Goal: Task Accomplishment & Management: Understand process/instructions

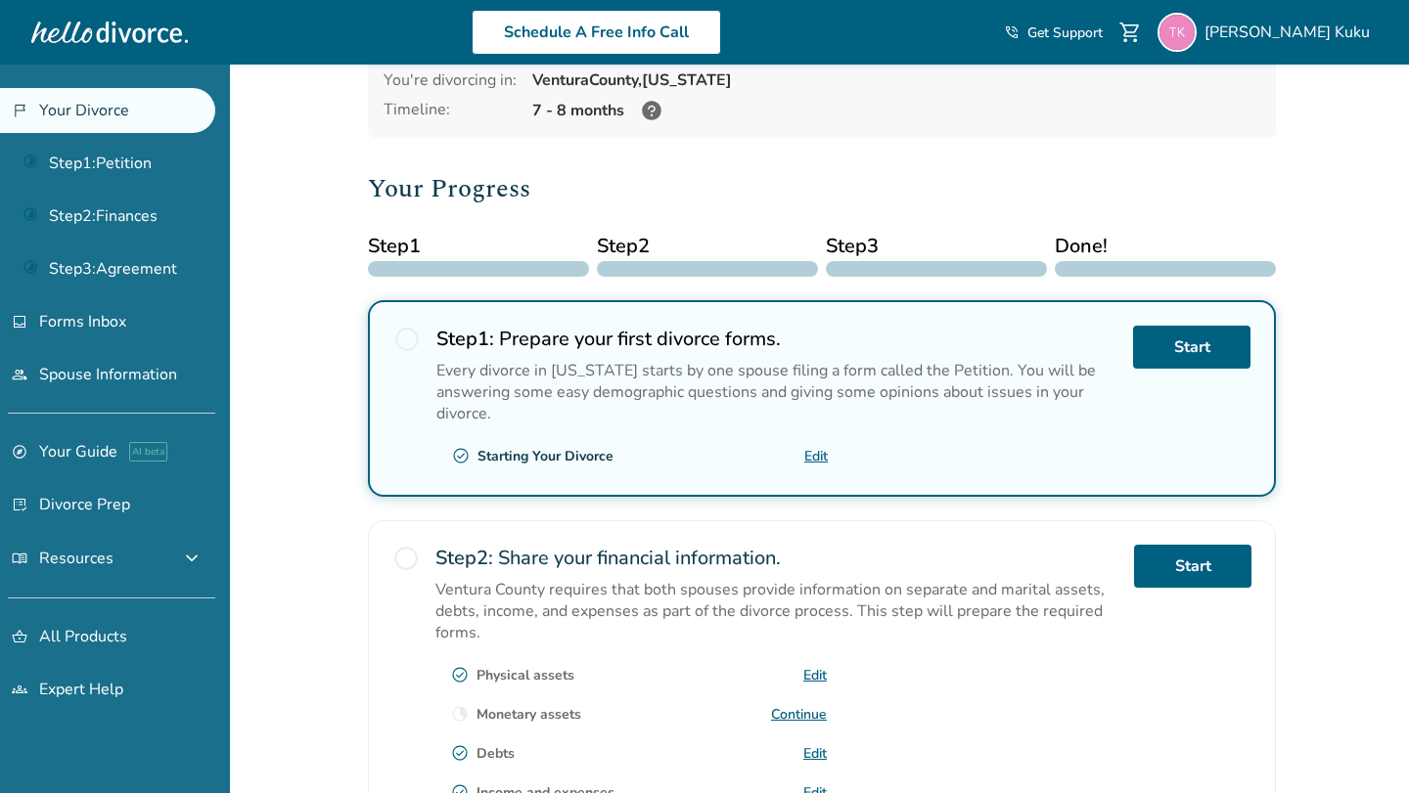
scroll to position [136, 0]
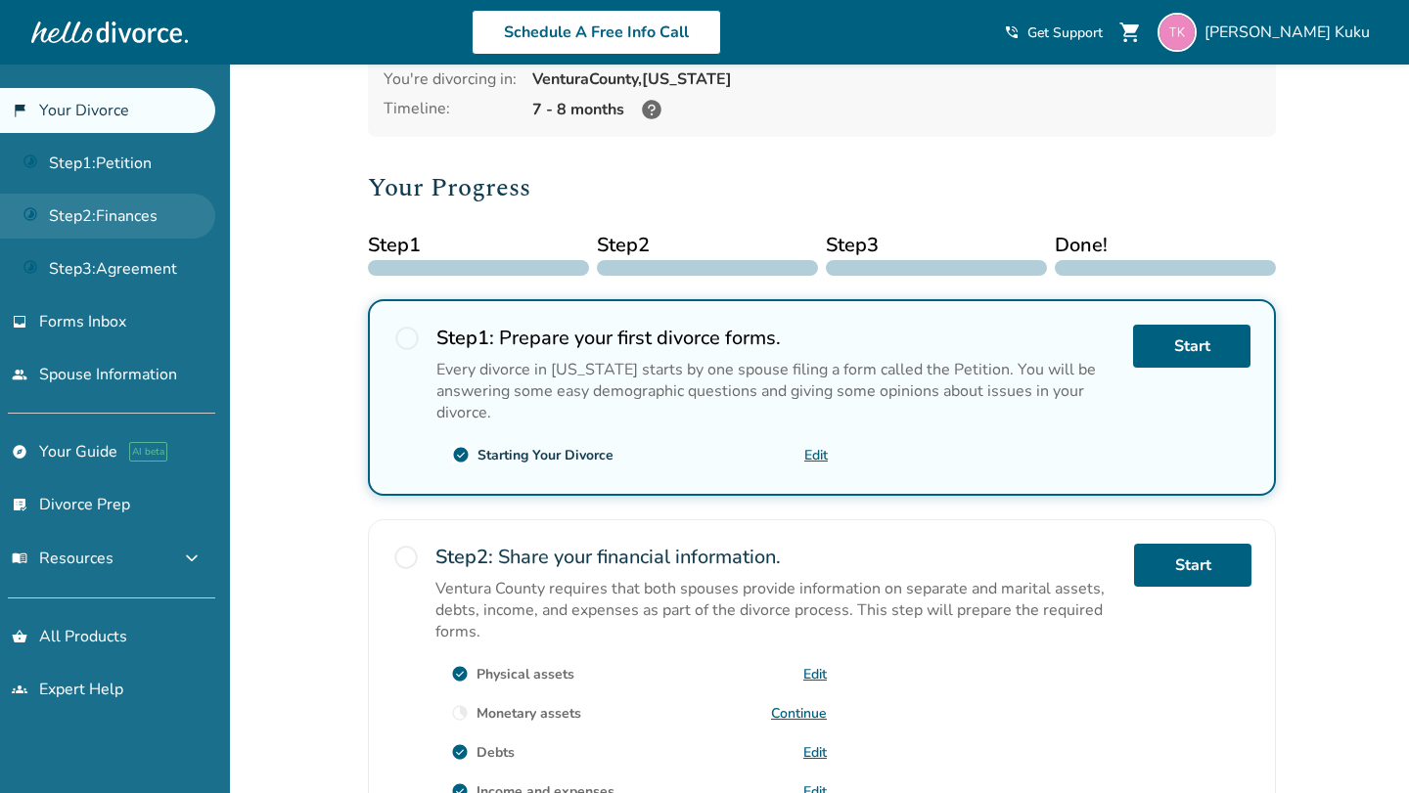
click at [109, 225] on link "Step 2 : Finances" at bounding box center [107, 216] width 215 height 45
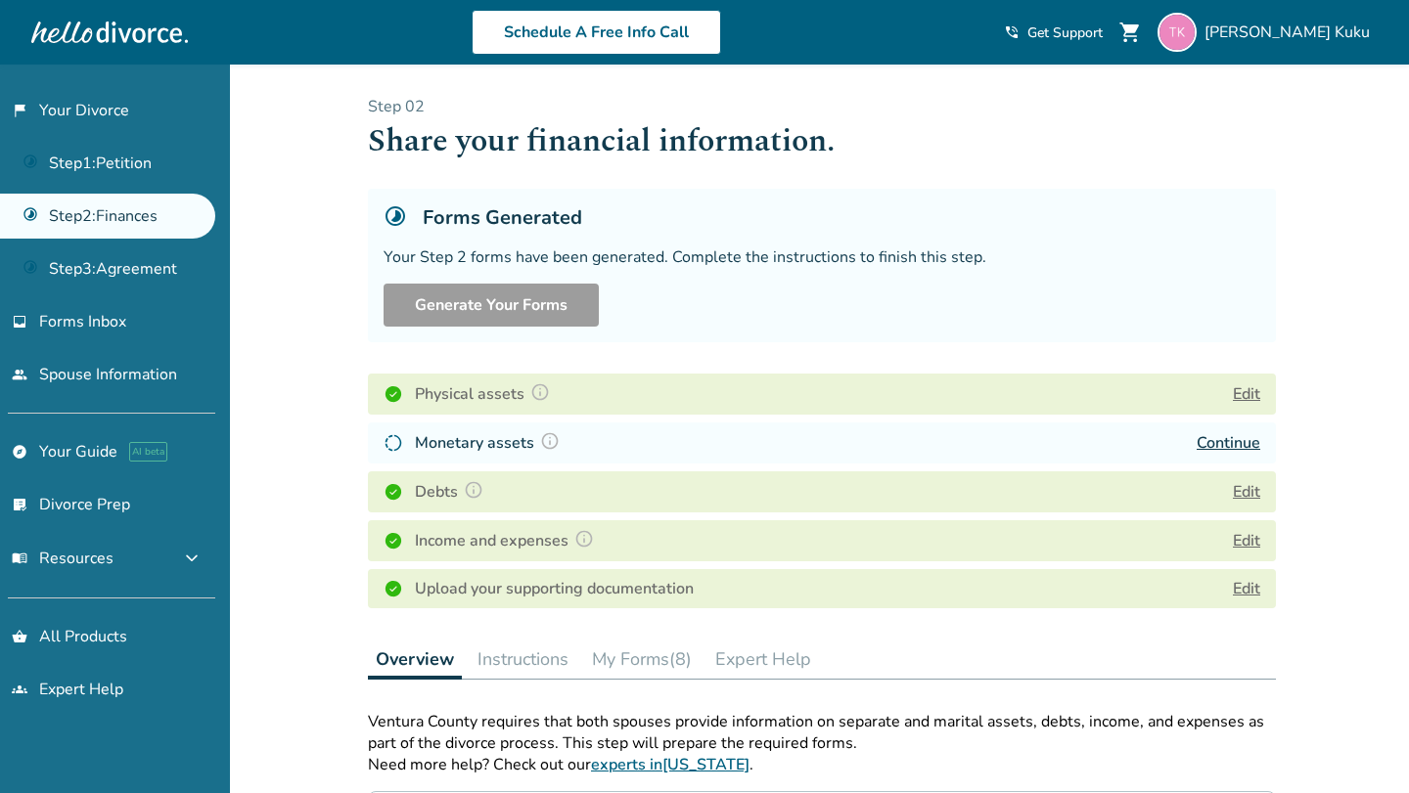
click at [609, 665] on button "My Forms (8)" at bounding box center [641, 659] width 115 height 39
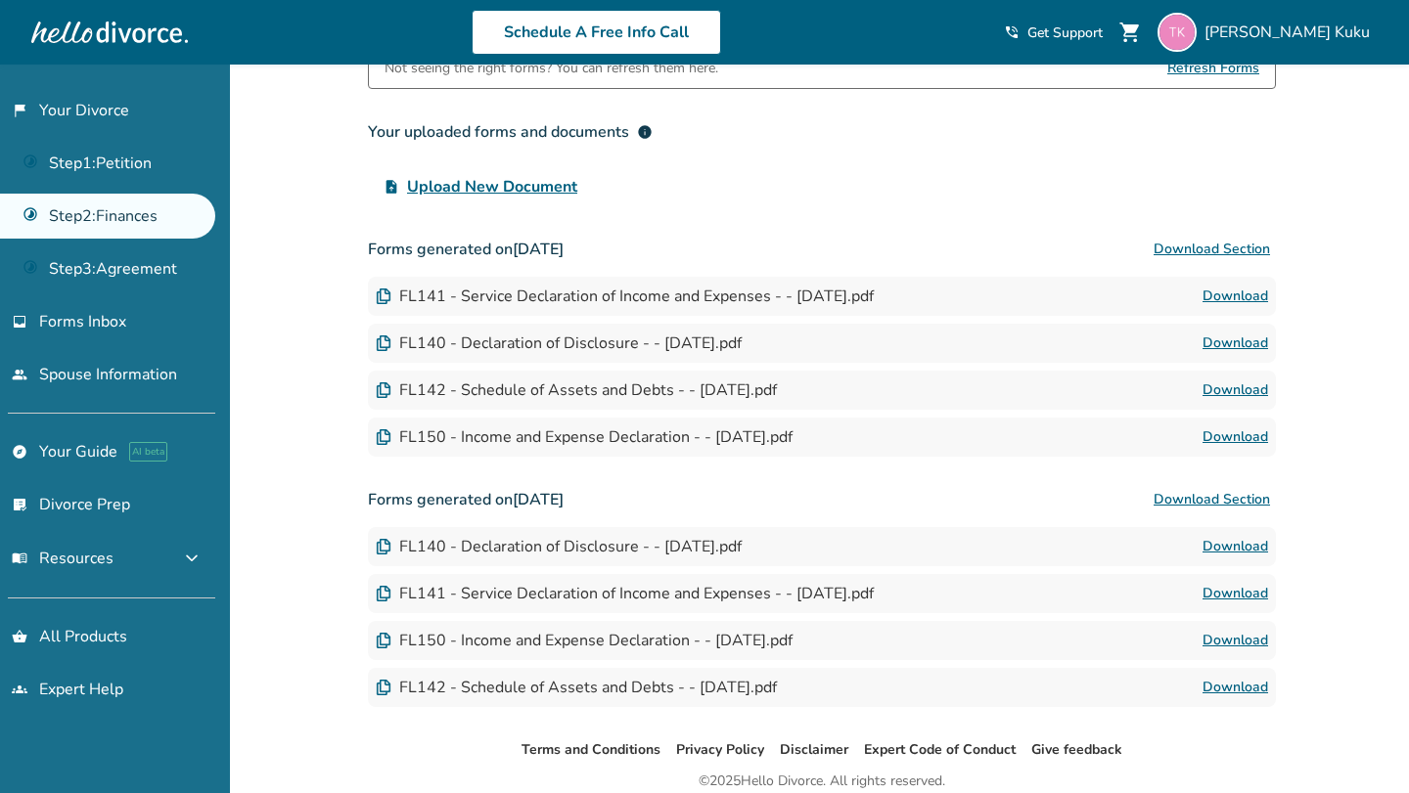
scroll to position [657, 0]
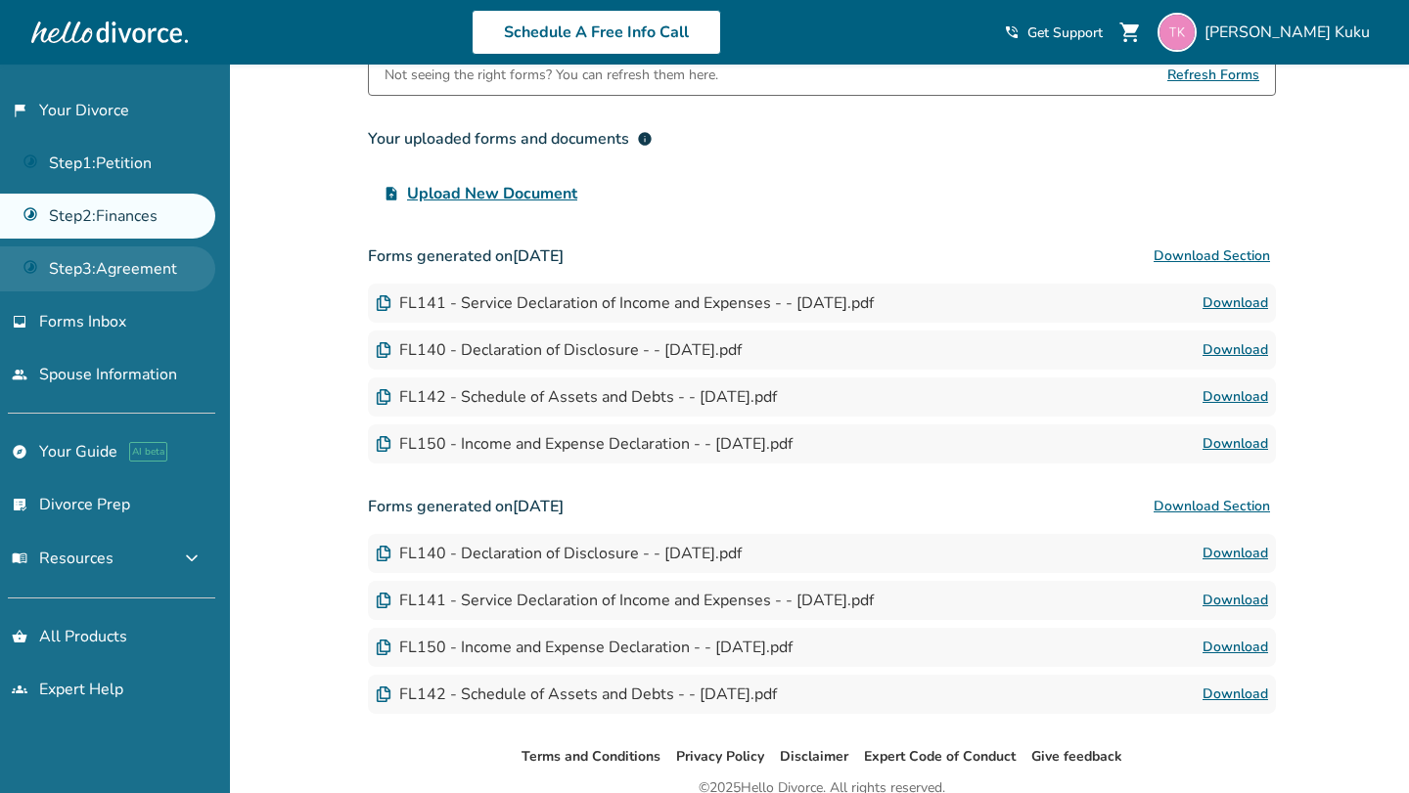
click at [159, 265] on link "Step 3 : Agreement" at bounding box center [107, 269] width 215 height 45
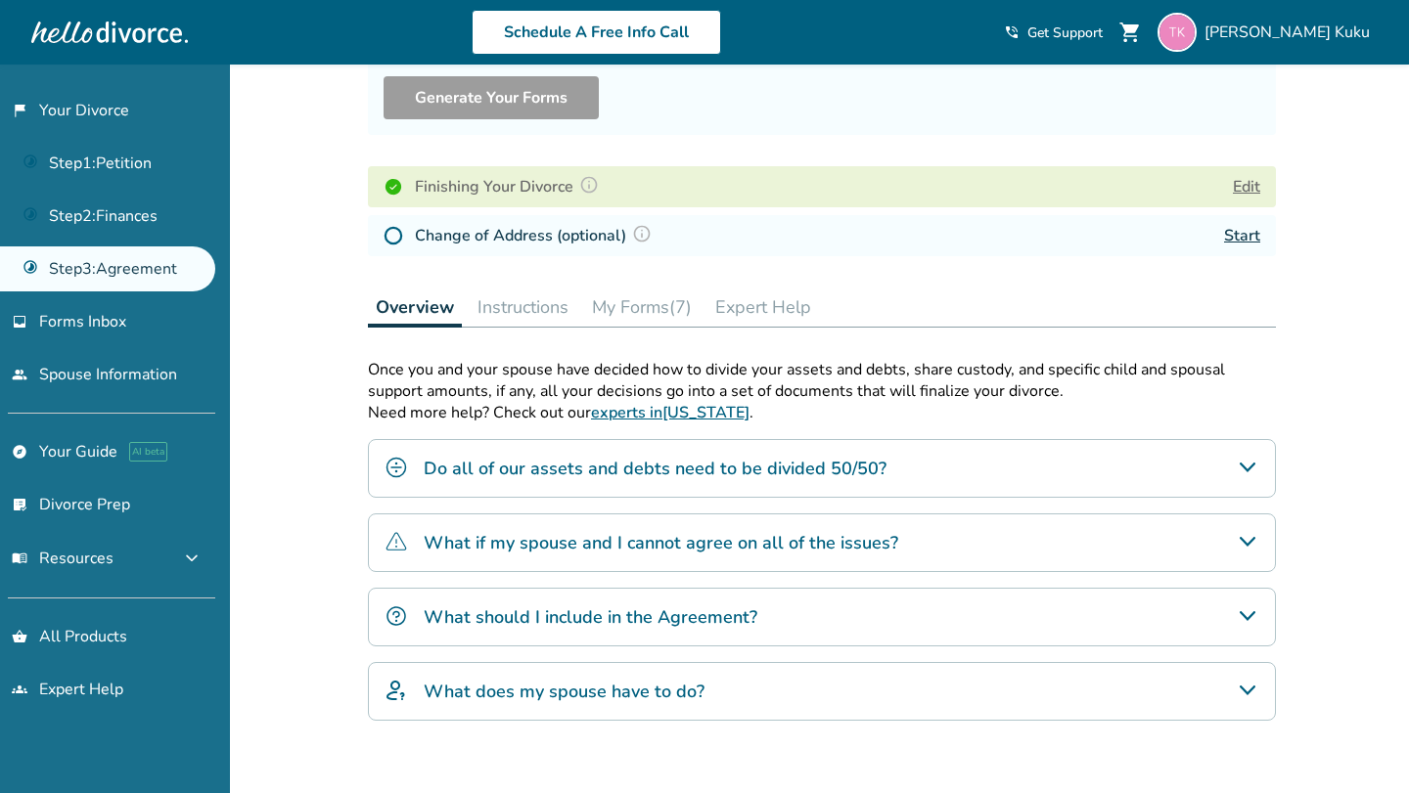
scroll to position [212, 0]
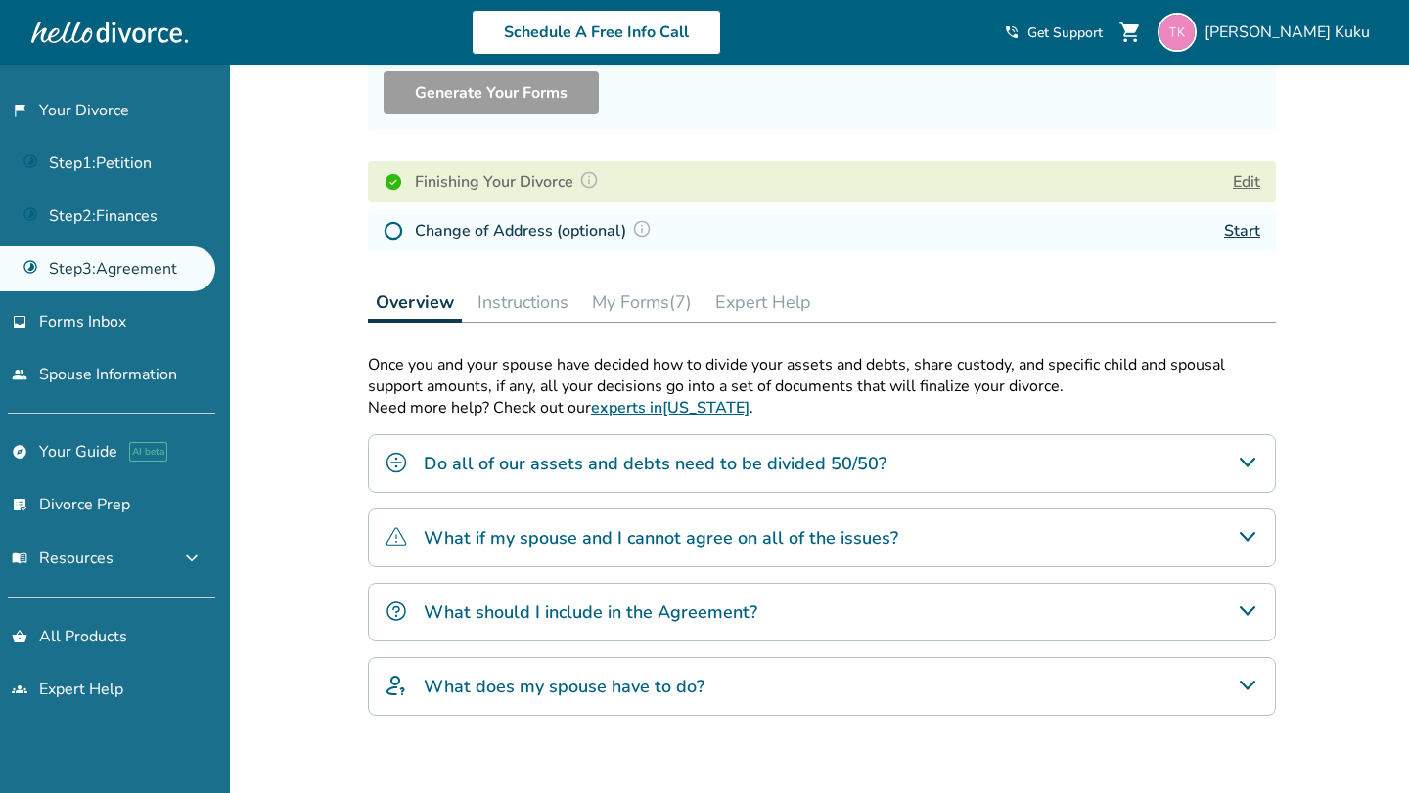
click at [639, 309] on button "My Forms (7)" at bounding box center [641, 302] width 115 height 39
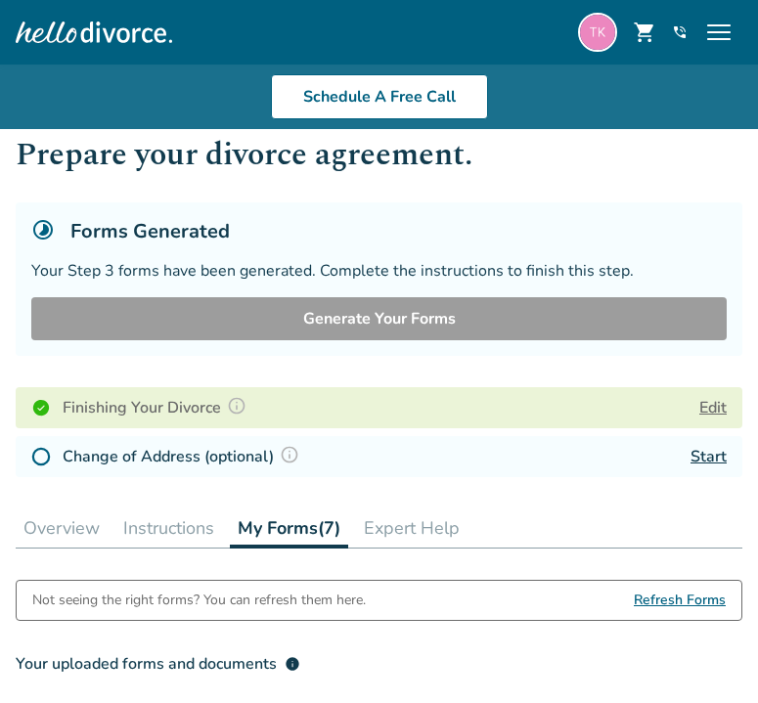
scroll to position [50, 0]
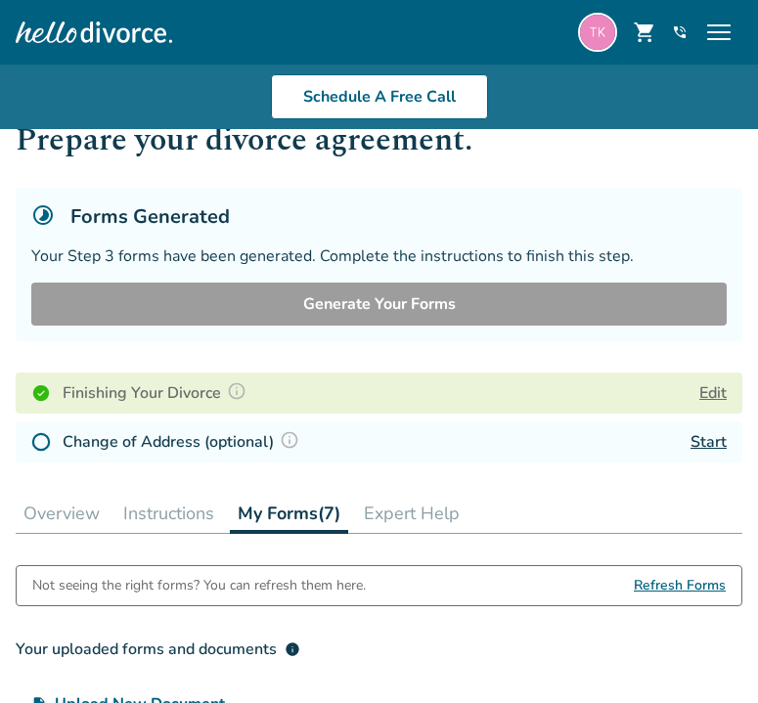
click at [187, 516] on button "Instructions" at bounding box center [168, 513] width 107 height 39
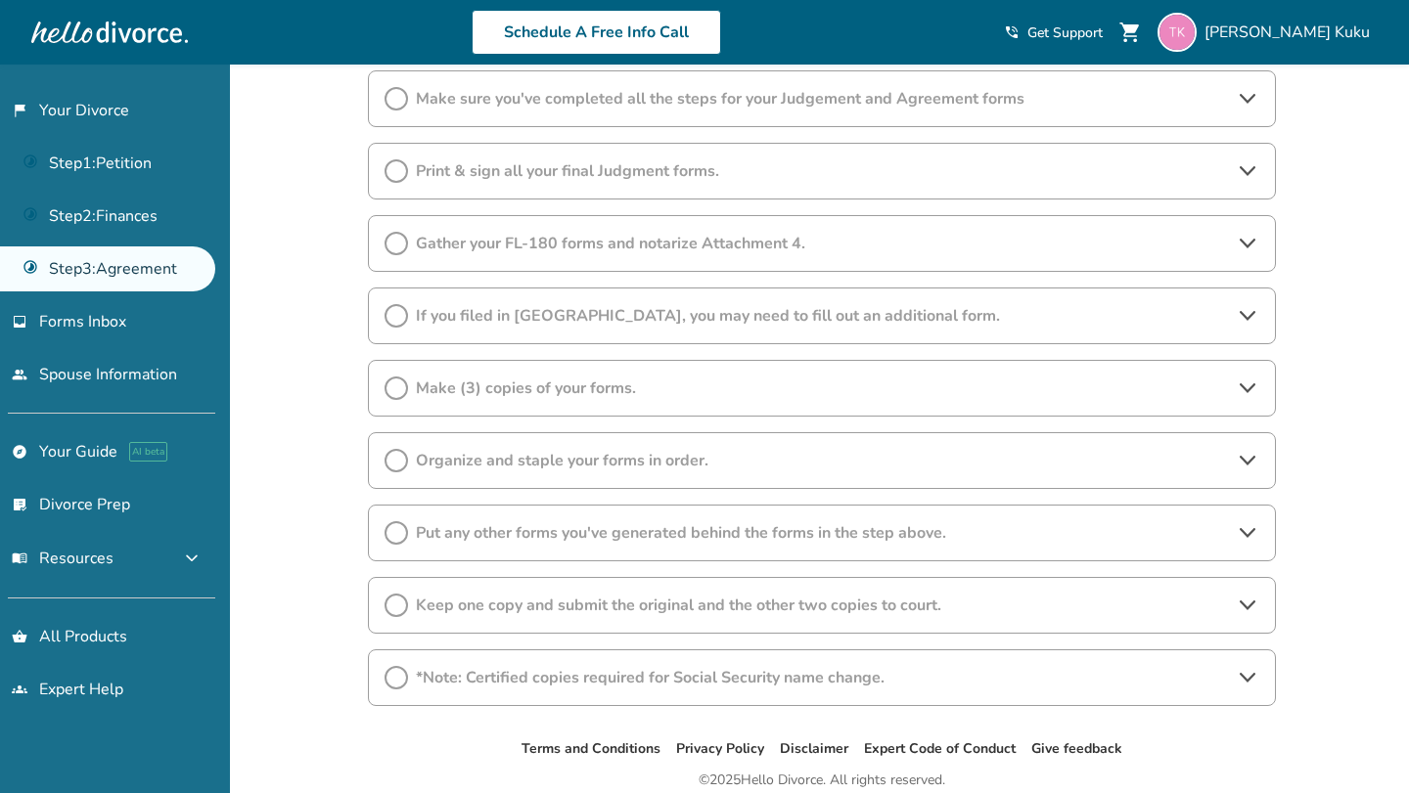
scroll to position [584, 0]
